Goal: Transaction & Acquisition: Purchase product/service

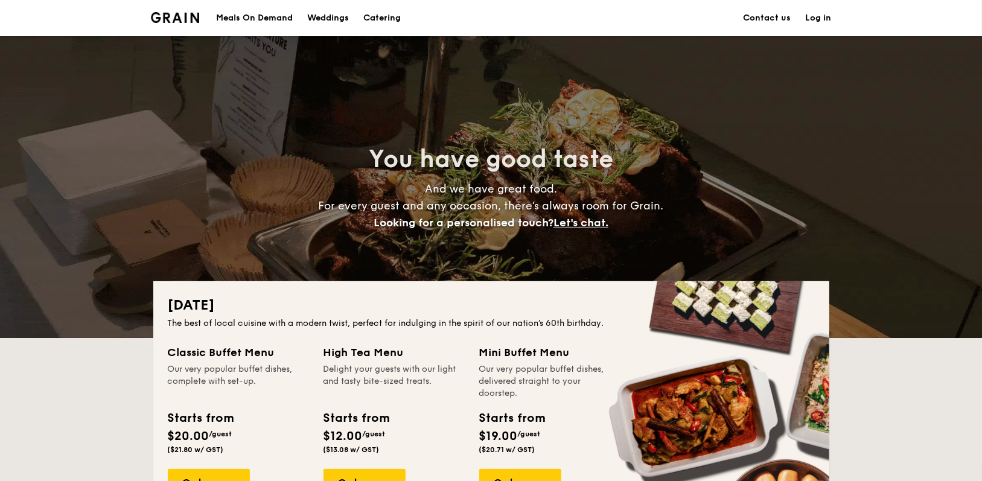
click at [387, 20] on h1 "Catering" at bounding box center [381, 18] width 37 height 36
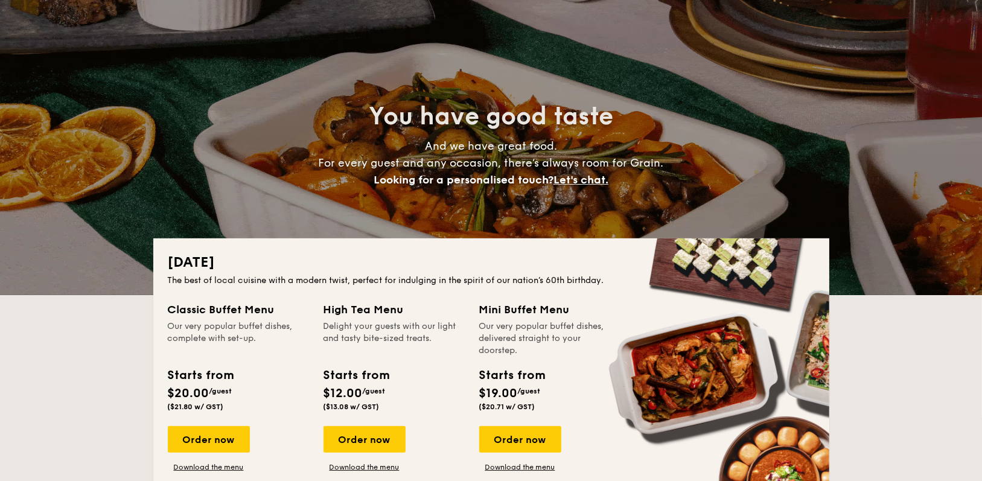
scroll to position [181, 0]
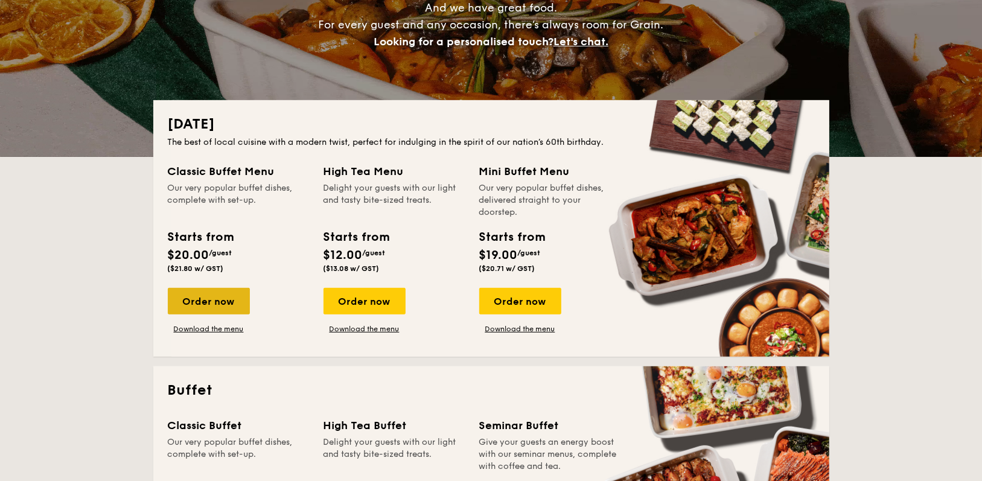
click at [227, 303] on div "Order now" at bounding box center [209, 301] width 82 height 27
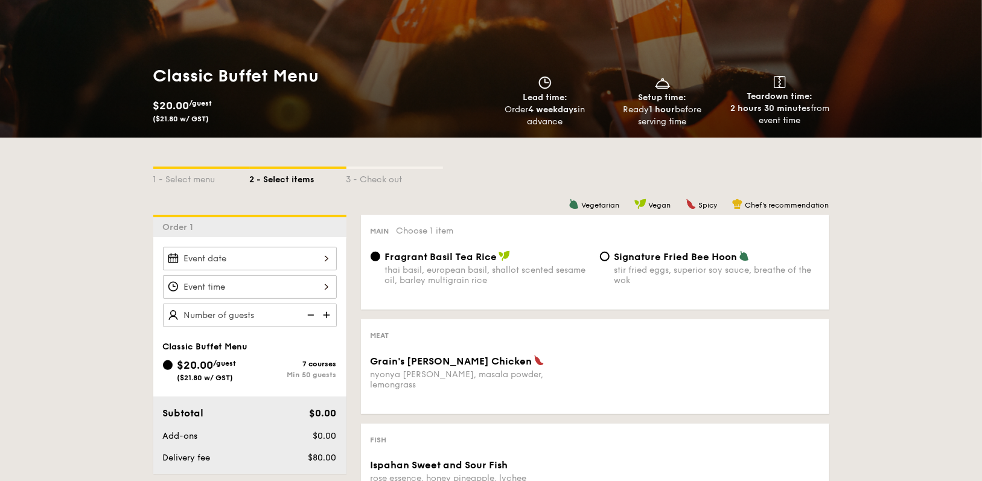
scroll to position [181, 0]
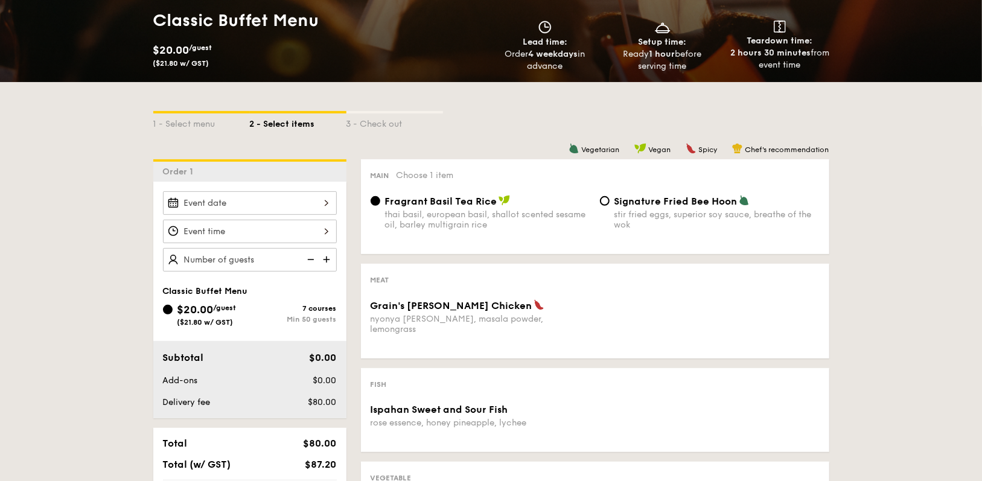
click at [238, 204] on div at bounding box center [250, 203] width 174 height 24
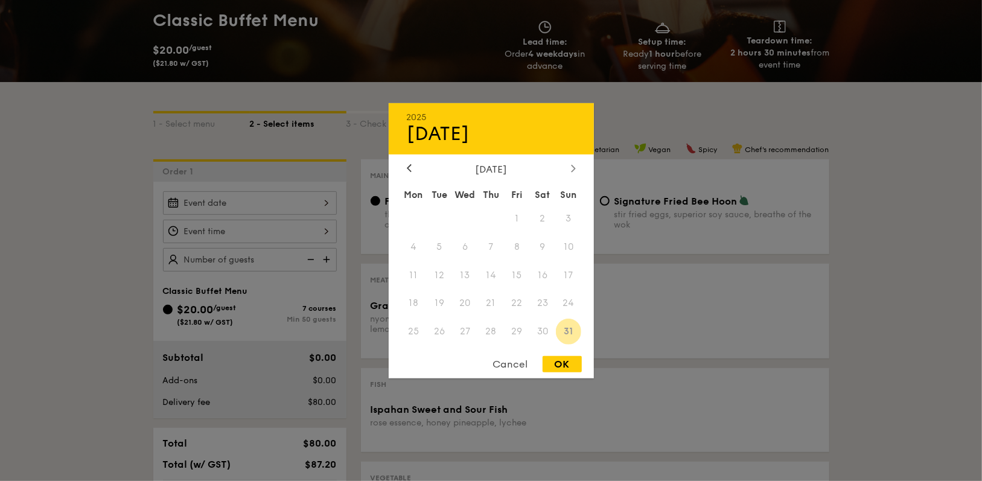
click at [571, 165] on icon at bounding box center [573, 168] width 4 height 7
click at [436, 244] on span "9" at bounding box center [439, 247] width 26 height 26
click at [404, 165] on div at bounding box center [409, 168] width 11 height 11
click at [247, 207] on div at bounding box center [491, 240] width 982 height 481
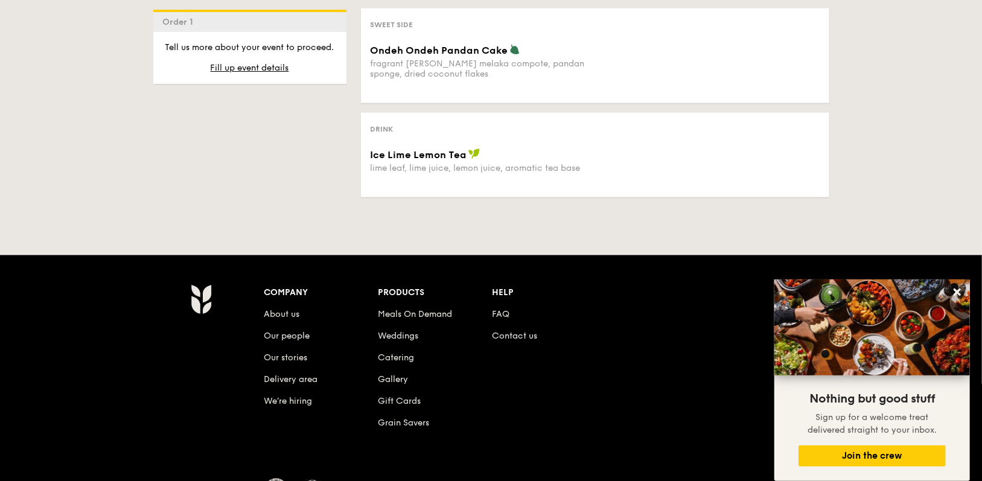
scroll to position [946, 0]
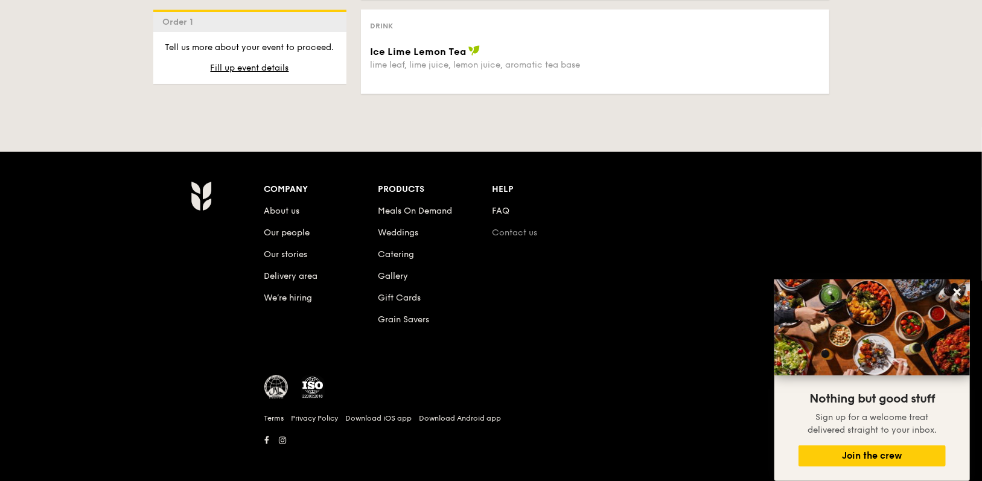
click at [519, 228] on link "Contact us" at bounding box center [514, 233] width 45 height 10
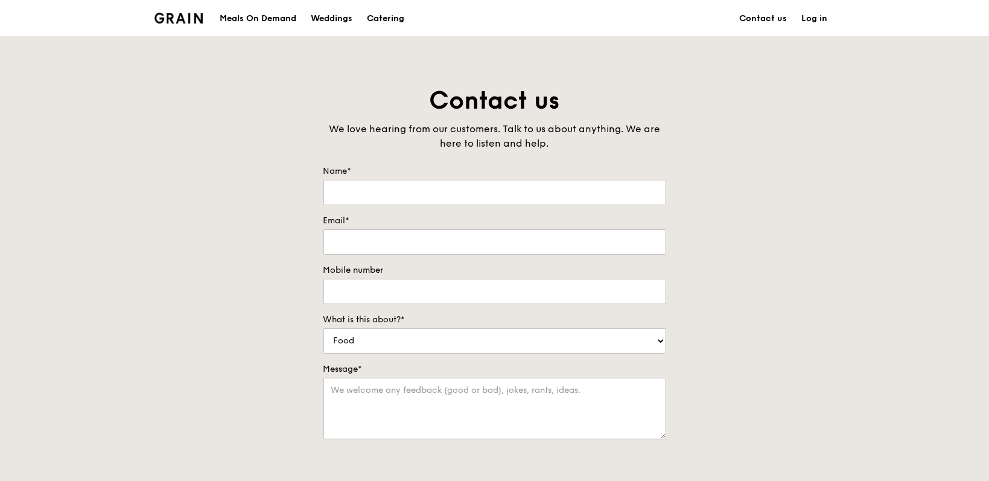
click at [392, 21] on div "Catering" at bounding box center [385, 19] width 37 height 36
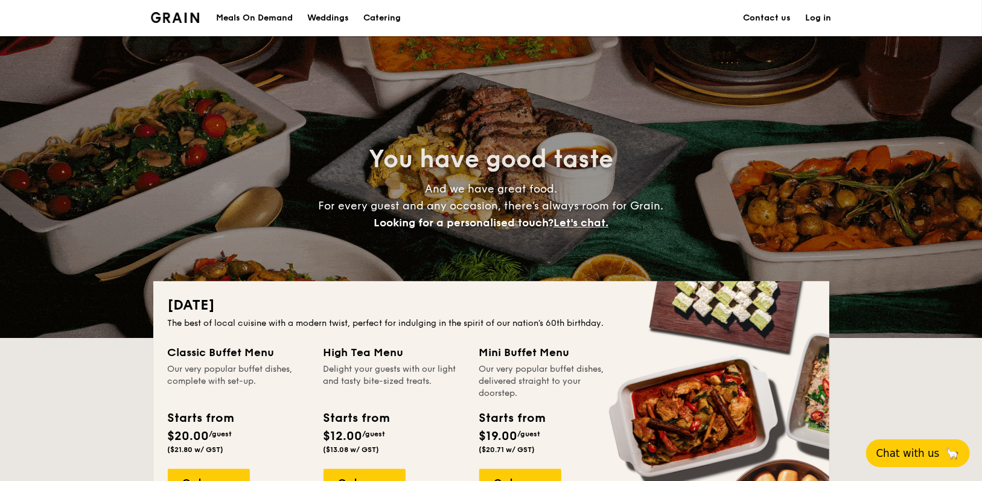
click at [922, 451] on button "Chat with us 🦙" at bounding box center [918, 453] width 104 height 28
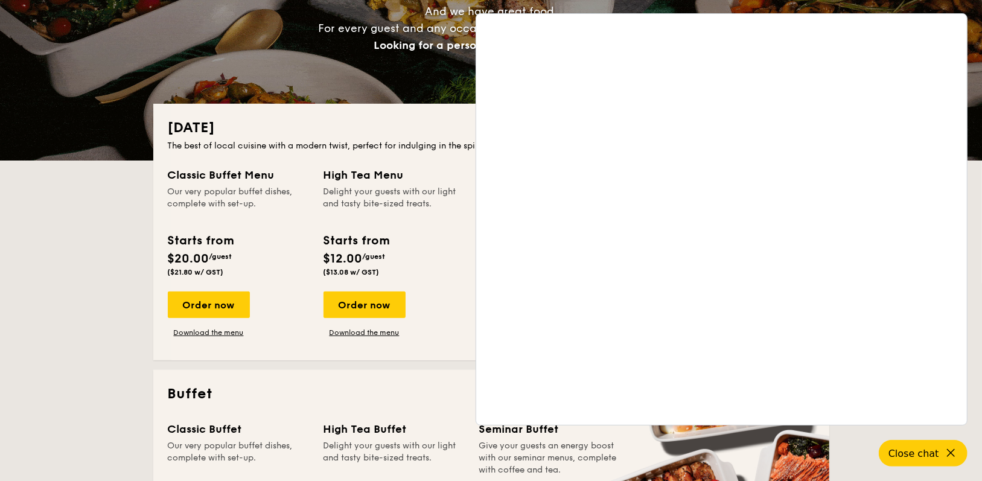
scroll to position [181, 0]
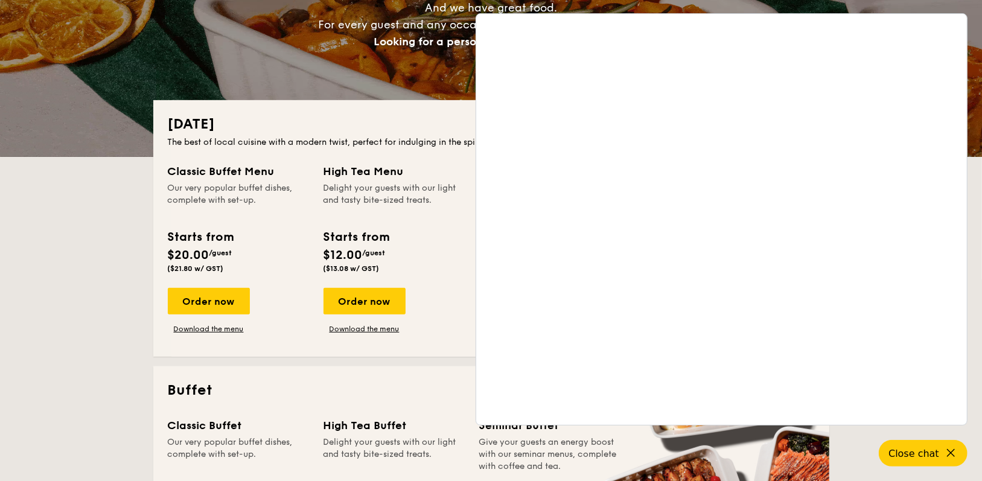
click at [322, 65] on div "You have good taste And we have great food. For every guest and any occasion, t…" at bounding box center [491, 6] width 676 height 302
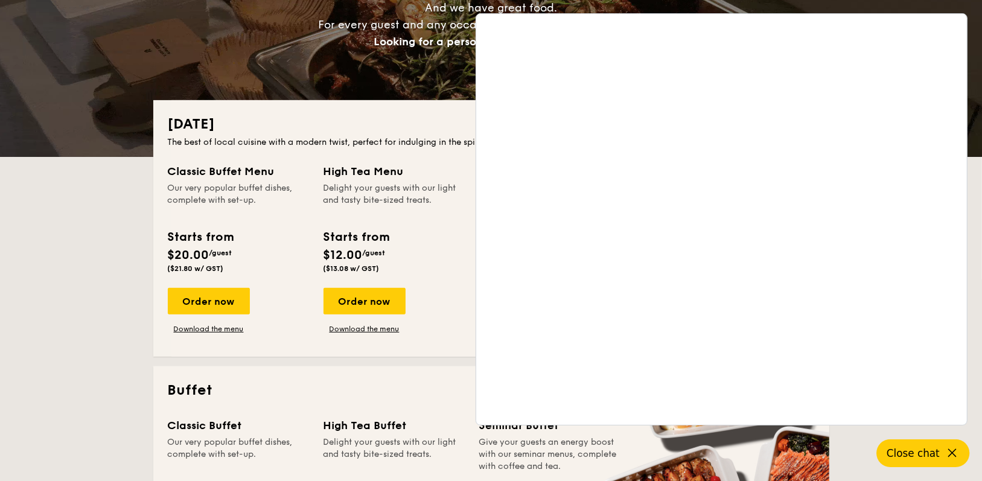
click at [919, 456] on span "Close chat" at bounding box center [913, 453] width 53 height 12
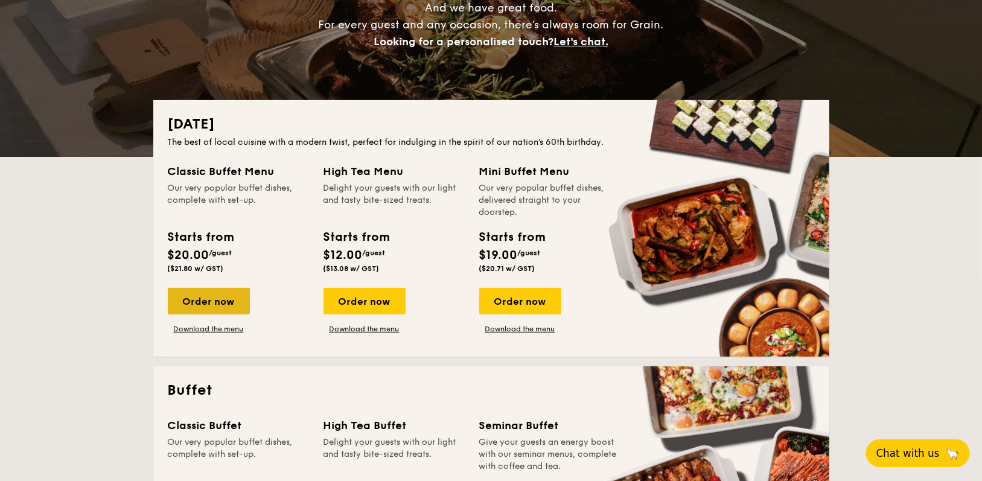
click at [231, 303] on div "Order now" at bounding box center [209, 301] width 82 height 27
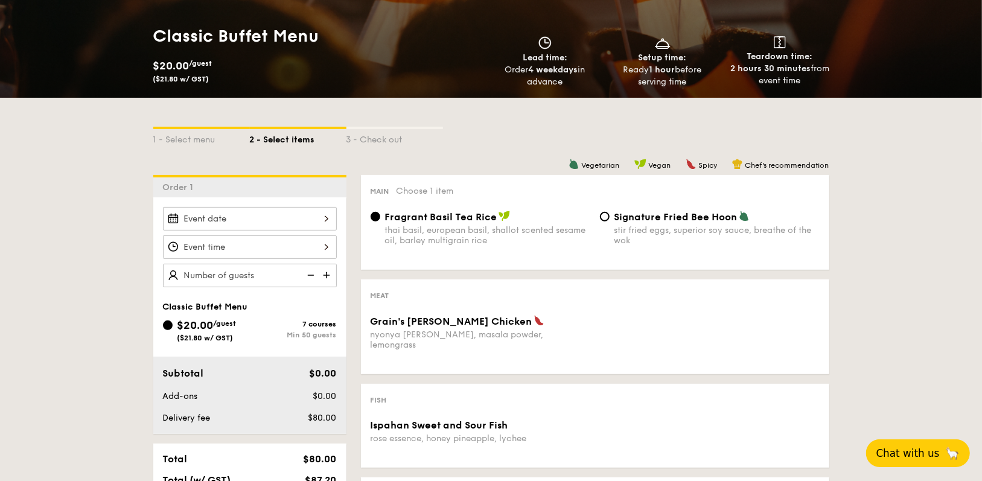
scroll to position [181, 0]
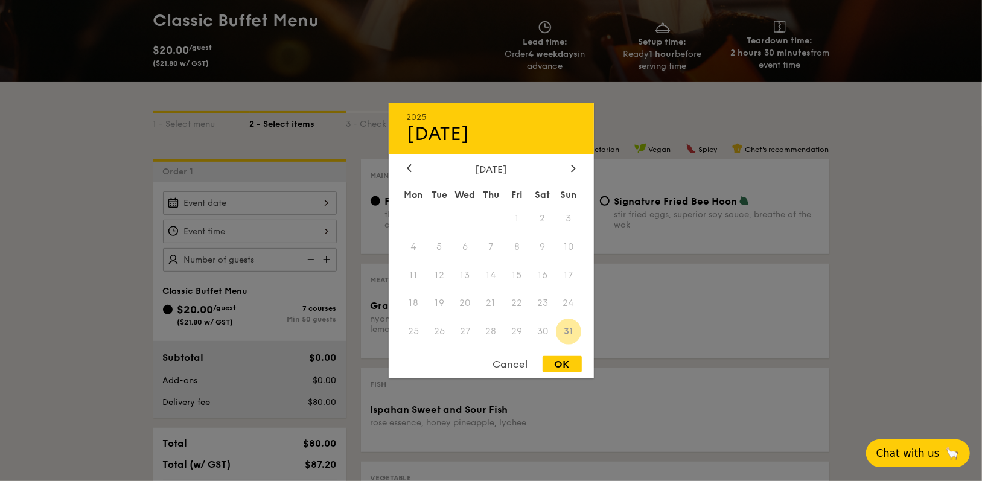
click at [278, 205] on div "2025 Aug 31 August 2025 Mon Tue Wed Thu Fri Sat Sun 1 2 3 4 5 6 7 8 9 10 11 12 …" at bounding box center [250, 203] width 174 height 24
click at [572, 167] on icon at bounding box center [573, 168] width 5 height 8
click at [467, 244] on span "10" at bounding box center [465, 247] width 26 height 26
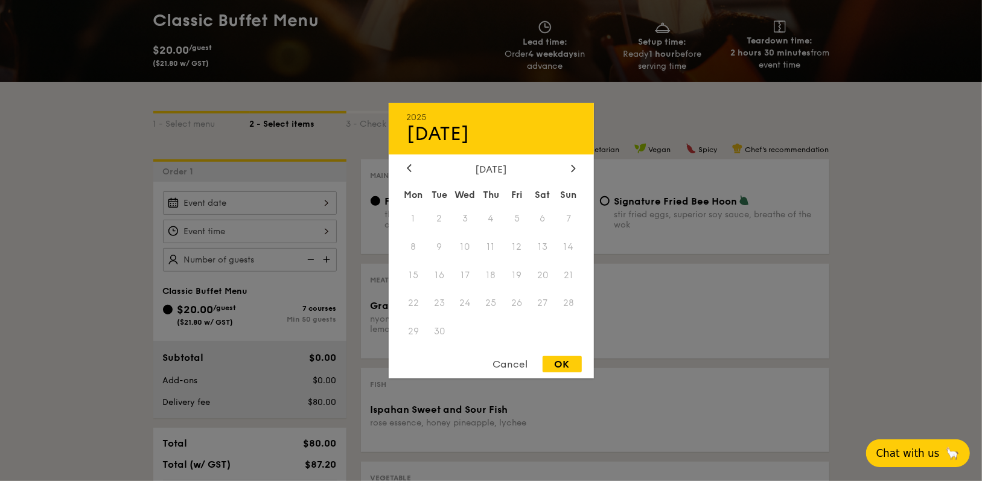
click at [436, 246] on span "9" at bounding box center [439, 247] width 26 height 26
click at [511, 362] on div "Cancel" at bounding box center [510, 364] width 59 height 16
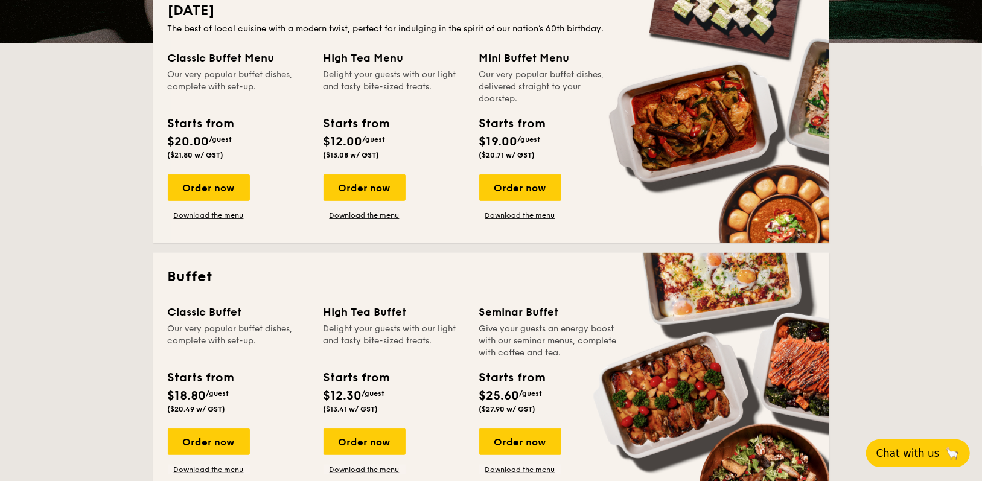
scroll to position [181, 0]
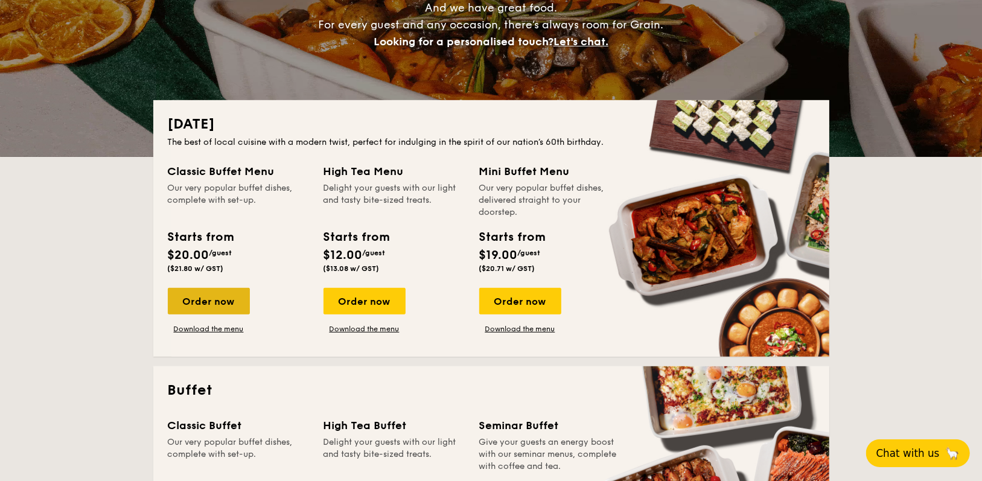
click at [194, 302] on div "Order now" at bounding box center [209, 301] width 82 height 27
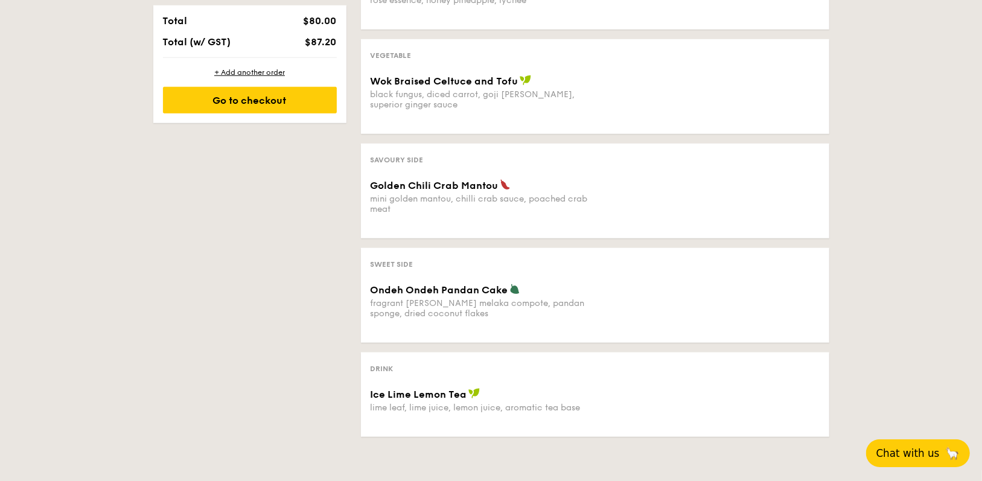
scroll to position [241, 0]
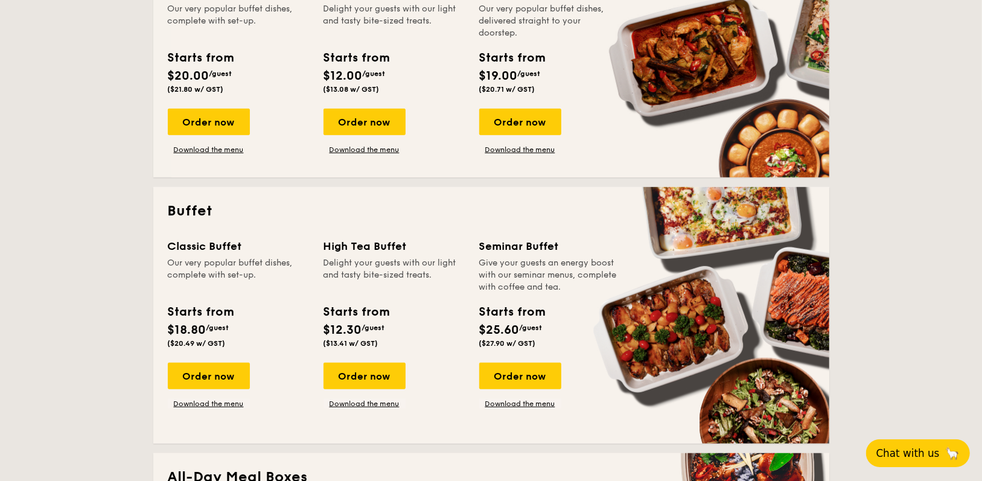
scroll to position [362, 0]
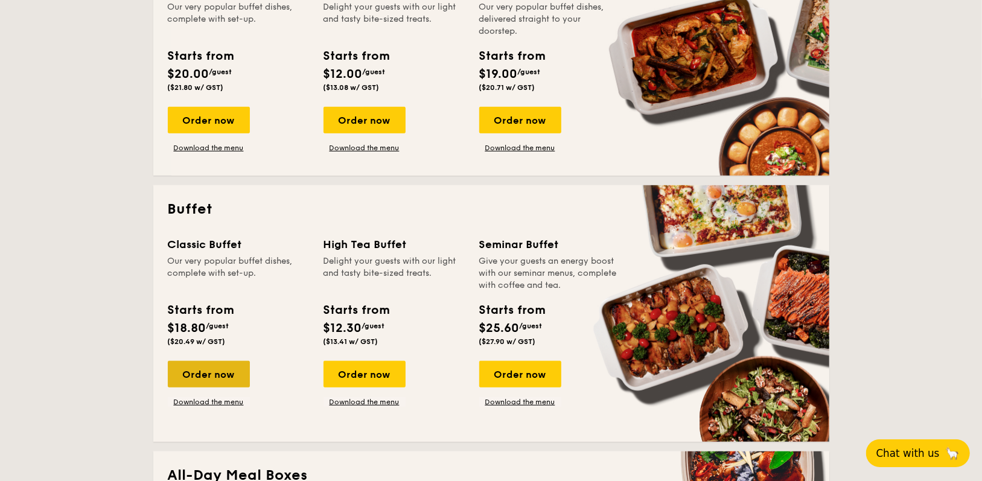
click at [206, 373] on div "Order now" at bounding box center [209, 374] width 82 height 27
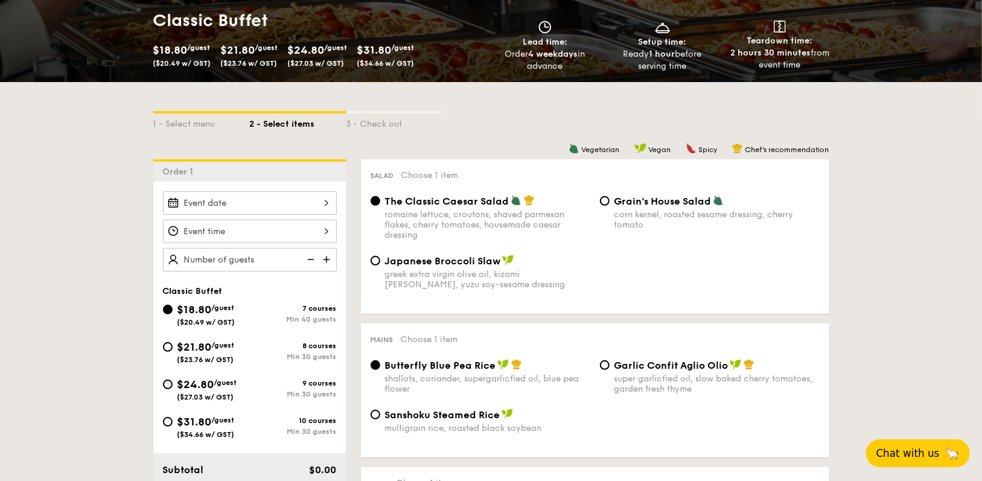
scroll to position [241, 0]
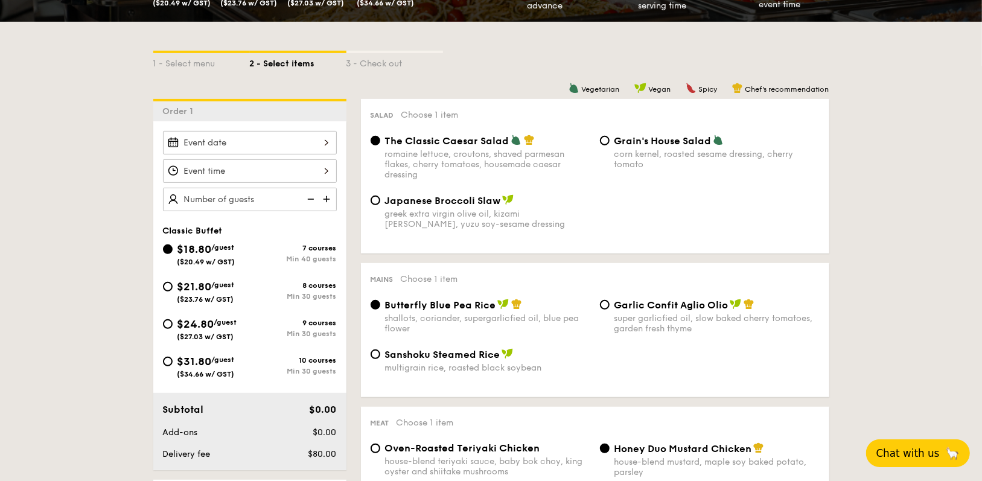
click at [295, 145] on div at bounding box center [250, 143] width 174 height 24
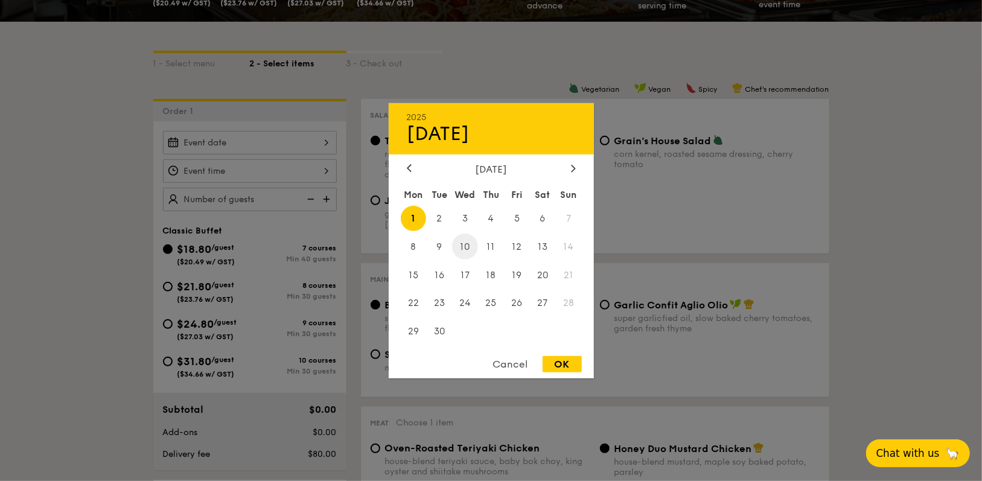
click at [470, 247] on span "10" at bounding box center [465, 247] width 26 height 26
click at [433, 242] on span "9" at bounding box center [439, 247] width 26 height 26
click at [571, 364] on div "OK" at bounding box center [562, 364] width 39 height 16
type input "Sep 09, 2025"
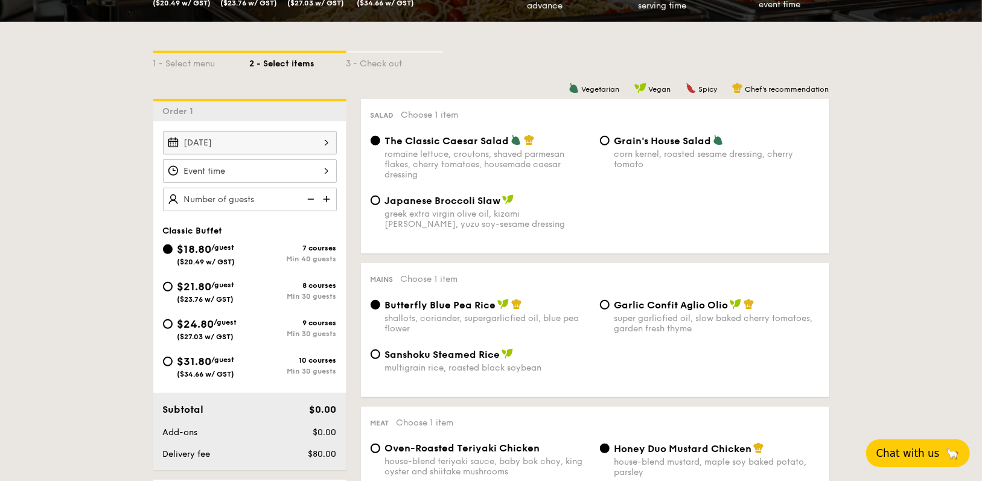
scroll to position [148, 0]
click at [298, 170] on div "12 1 2 3 4 5 6 7 8 9 10 11 00 15 30 45 am pm Cancel OK" at bounding box center [250, 171] width 174 height 24
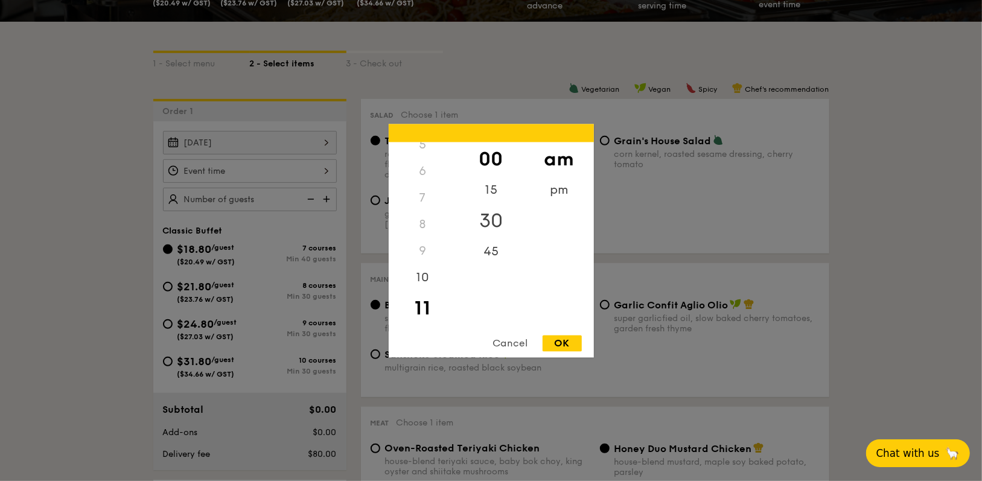
click at [490, 217] on div "30" at bounding box center [491, 220] width 68 height 35
click at [555, 345] on div "OK" at bounding box center [562, 343] width 39 height 16
type input "11:30AM"
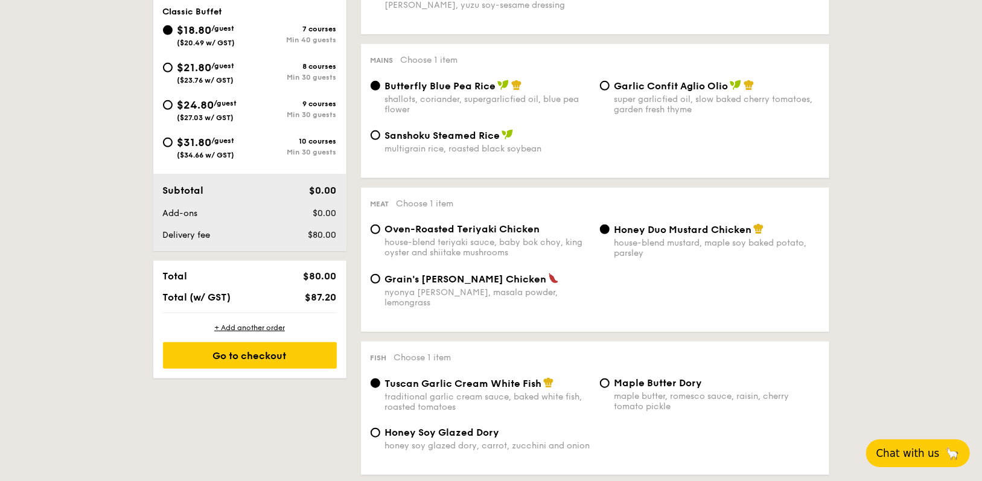
scroll to position [483, 0]
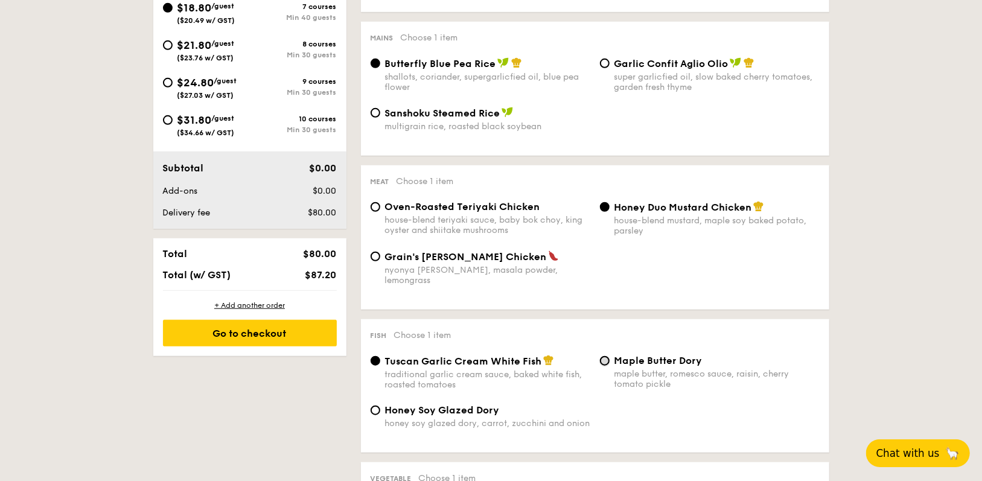
click at [605, 356] on input "Maple Butter Dory maple butter, romesco sauce, raisin, cherry tomato pickle" at bounding box center [605, 361] width 10 height 10
radio input "true"
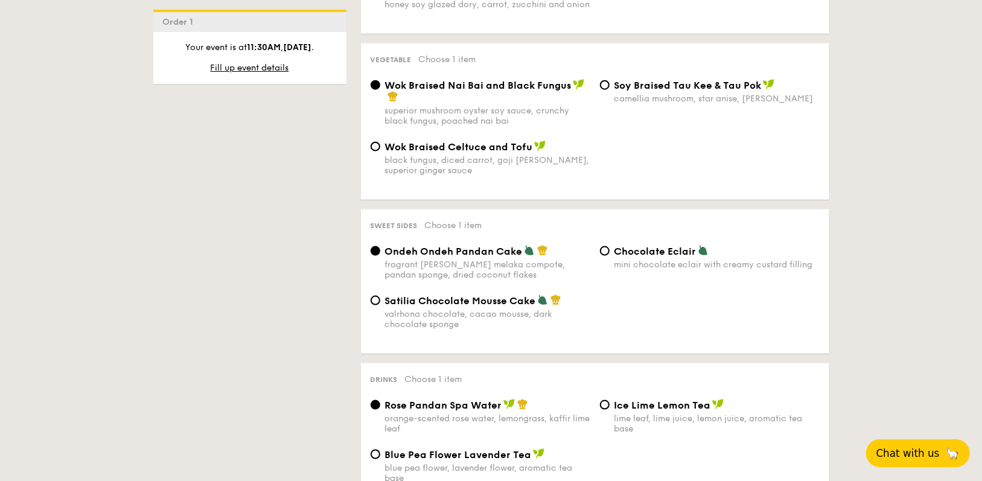
scroll to position [905, 0]
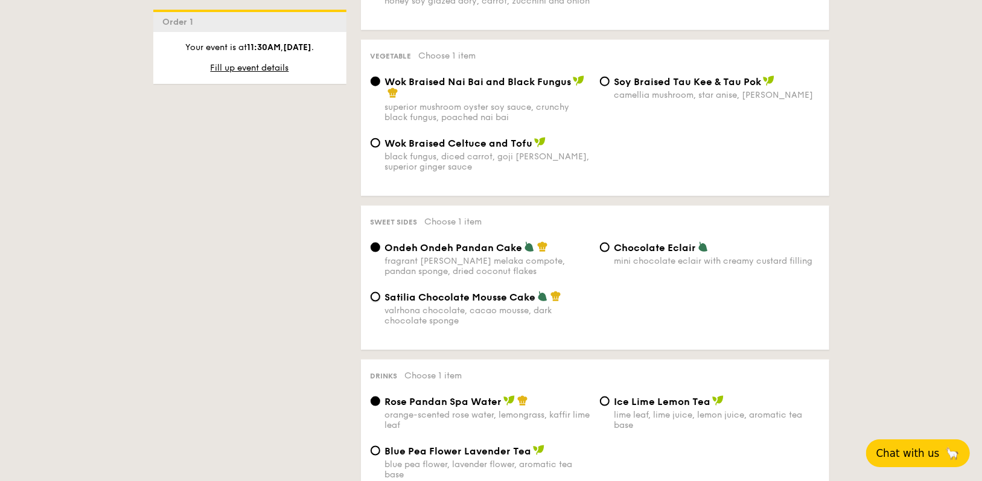
click at [380, 292] on input "Satilia Chocolate Mousse Cake valrhona chocolate, cacao mousse, dark chocolate …" at bounding box center [376, 297] width 10 height 10
radio input "true"
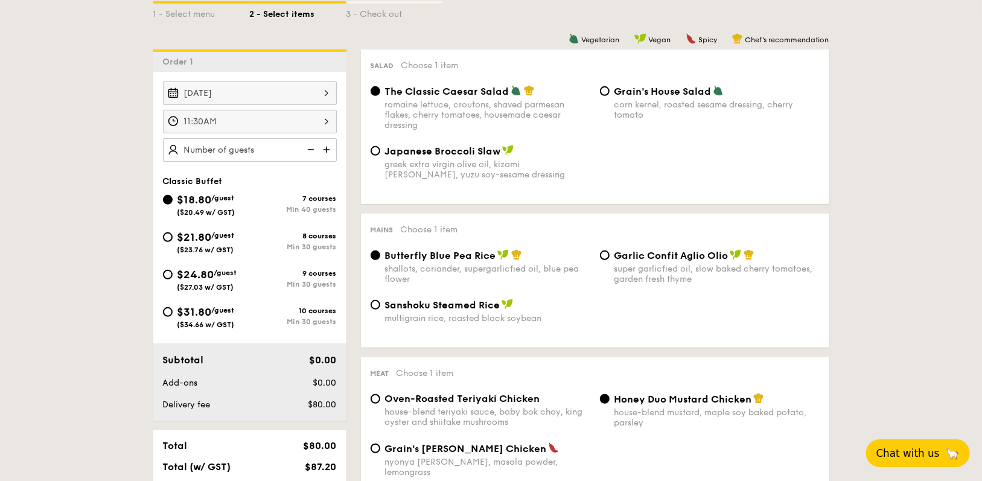
scroll to position [362, 0]
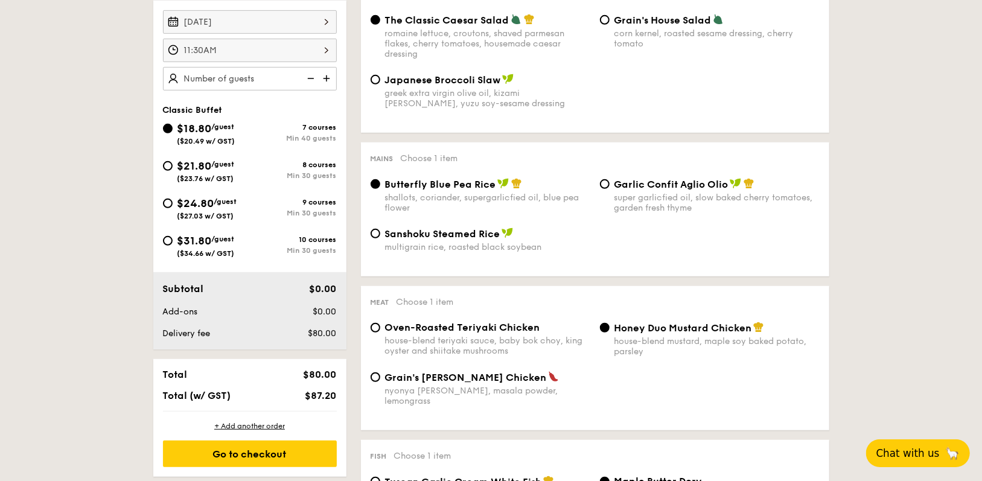
click at [260, 63] on div "Sep 09, 2025 11:30AM" at bounding box center [250, 50] width 174 height 80
type input "50 guests"
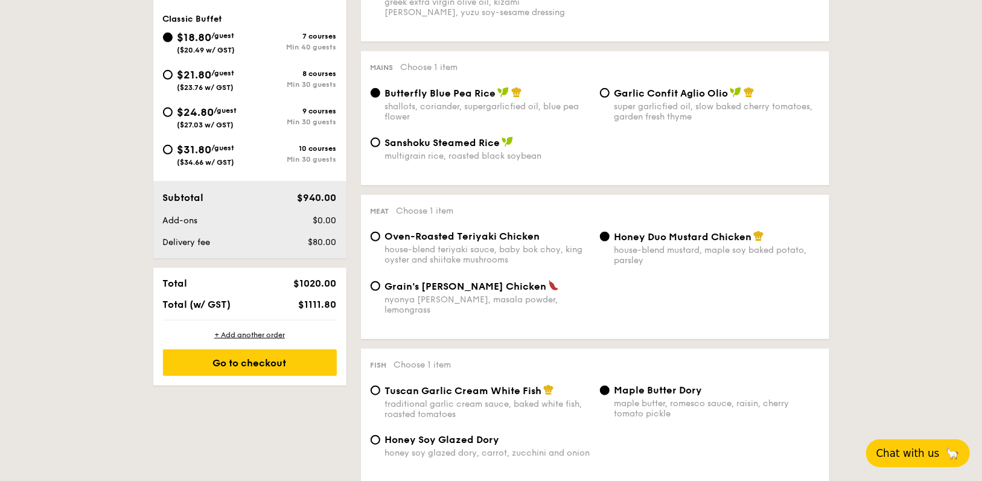
scroll to position [483, 0]
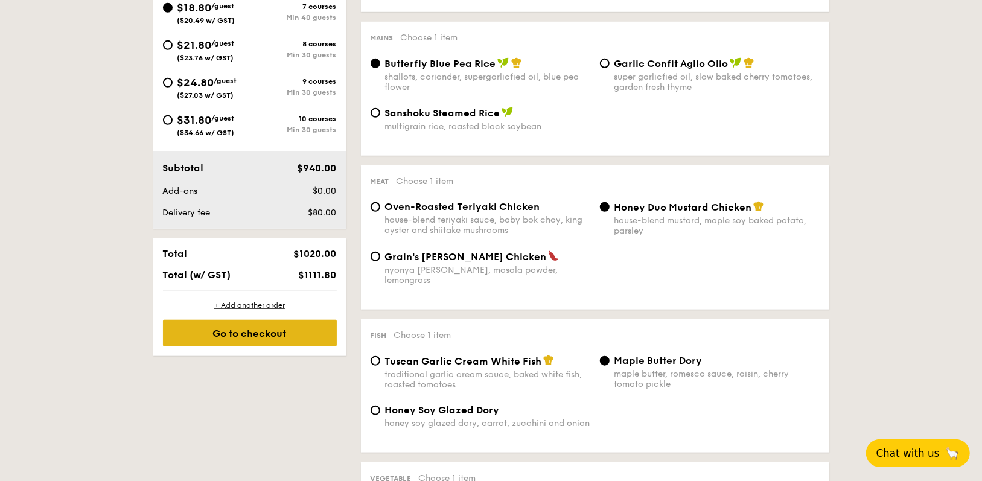
click at [273, 340] on div "Go to checkout" at bounding box center [250, 333] width 174 height 27
